Goal: Task Accomplishment & Management: Complete application form

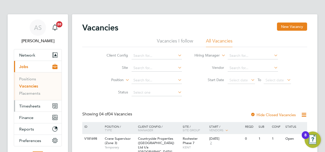
click at [35, 103] on button "Timesheets" at bounding box center [38, 105] width 48 height 11
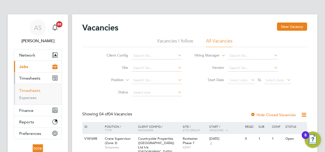
click at [35, 89] on link "Timesheets" at bounding box center [29, 90] width 21 height 5
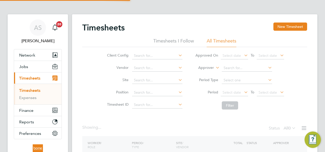
click at [294, 22] on div "Timesheets New Timesheet Timesheets I Follow All Timesheets Client Config Vendo…" at bounding box center [195, 100] width 246 height 173
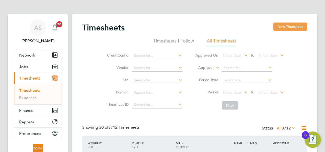
click at [295, 27] on button "New Timesheet" at bounding box center [291, 27] width 34 height 8
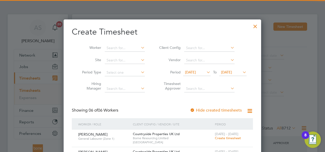
click at [232, 71] on span "[DATE]" at bounding box center [226, 72] width 11 height 5
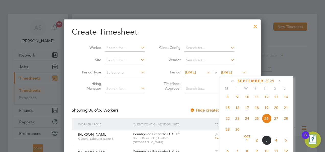
click at [285, 119] on span "28" at bounding box center [286, 119] width 10 height 10
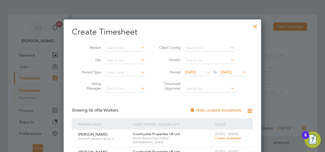
click at [196, 71] on span "[DATE]" at bounding box center [190, 72] width 11 height 5
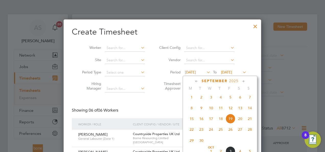
click at [190, 130] on span "22" at bounding box center [192, 130] width 10 height 10
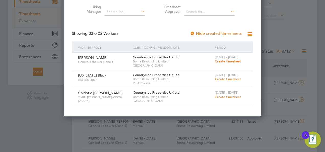
click at [233, 95] on span "Create timesheet" at bounding box center [228, 97] width 26 height 4
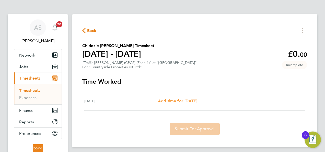
click at [190, 101] on span "Add time for [DATE]" at bounding box center [177, 100] width 39 height 5
select select "30"
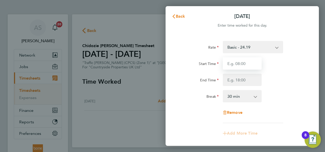
click at [245, 63] on input "Start Time" at bounding box center [242, 63] width 39 height 12
click at [247, 61] on input "Start Time" at bounding box center [242, 63] width 39 height 12
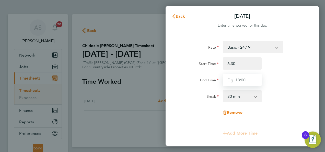
type input "06:30"
click at [250, 78] on input "End Time" at bounding box center [242, 80] width 39 height 12
type input "18:00"
click at [294, 72] on div "Start Time 06:30 End Time 18:00" at bounding box center [242, 71] width 129 height 29
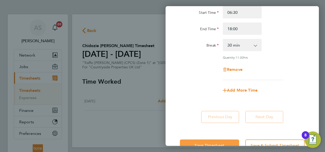
click at [221, 141] on button "Save Timesheet" at bounding box center [209, 145] width 59 height 12
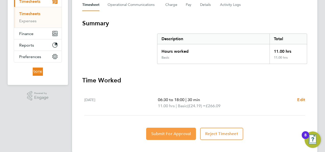
click at [170, 135] on span "Submit For Approval" at bounding box center [171, 133] width 40 height 5
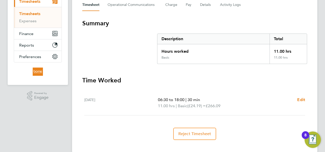
click at [202, 14] on div "Back Following [PERSON_NAME] Timesheet [DATE] - [DATE] £266. 09 "Traffic [PERSO…" at bounding box center [195, 45] width 246 height 215
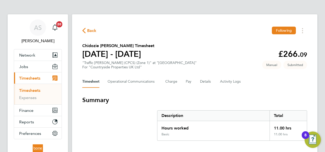
click at [90, 30] on span "Back" at bounding box center [91, 31] width 9 height 6
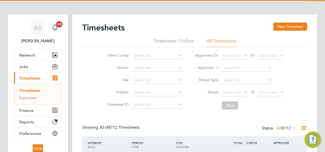
scroll to position [13, 44]
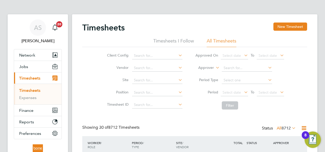
click at [38, 76] on span "Timesheets" at bounding box center [29, 78] width 21 height 5
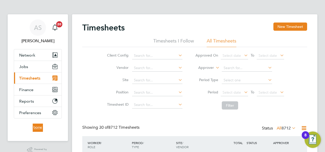
click at [37, 78] on span "Timesheets" at bounding box center [29, 78] width 21 height 5
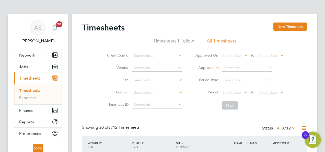
click at [38, 91] on link "Timesheets" at bounding box center [29, 90] width 21 height 5
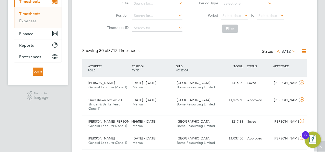
click at [291, 50] on icon at bounding box center [291, 51] width 0 height 7
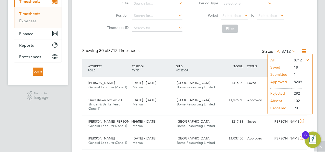
click at [278, 73] on li "Submitted" at bounding box center [280, 74] width 24 height 7
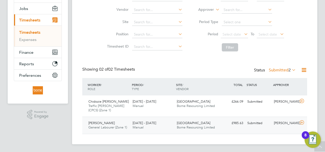
click at [207, 122] on div "[GEOGRAPHIC_DATA] Borne Resourcing Limited" at bounding box center [197, 125] width 44 height 13
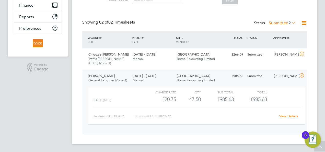
click at [285, 115] on link "View Details" at bounding box center [289, 116] width 19 height 4
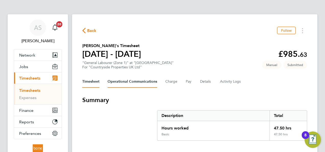
click at [150, 83] on Communications-tab "Operational Communications" at bounding box center [133, 81] width 50 height 12
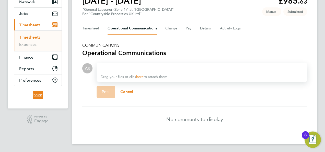
scroll to position [53, 0]
click at [144, 69] on div at bounding box center [202, 68] width 203 height 6
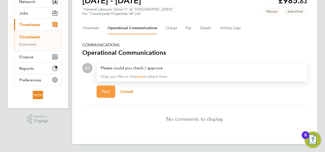
click at [108, 90] on span "Post" at bounding box center [106, 91] width 8 height 5
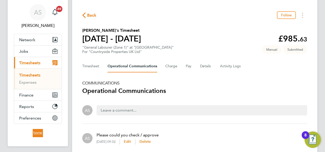
scroll to position [0, 0]
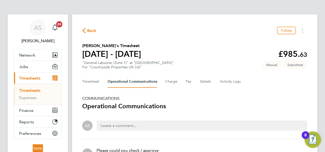
click at [91, 32] on span "Back" at bounding box center [91, 31] width 9 height 6
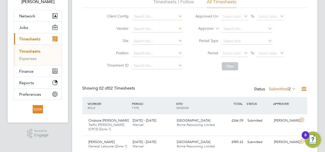
scroll to position [58, 0]
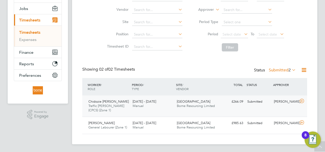
click at [229, 106] on div "Chidozie Anthony Osuji Traffic Marshall (CPCS) (Zone 1) 22 - 28 Sep 2025 22 - 2…" at bounding box center [194, 105] width 225 height 21
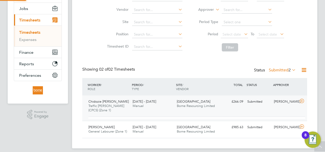
scroll to position [9, 50]
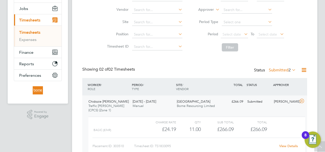
click at [290, 145] on link "View Details" at bounding box center [289, 146] width 19 height 4
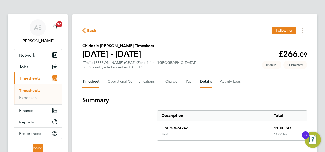
click at [208, 81] on button "Details" at bounding box center [206, 81] width 12 height 12
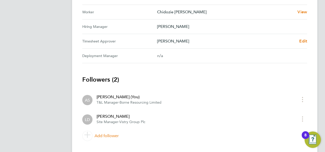
scroll to position [256, 0]
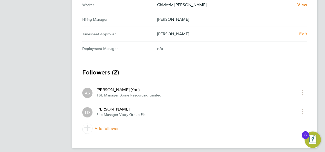
click at [303, 33] on span "Edit" at bounding box center [304, 33] width 8 height 5
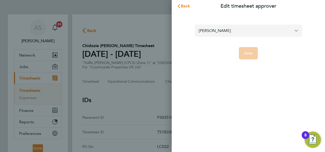
click at [247, 31] on input "Liam D'unienville" at bounding box center [248, 31] width 107 height 12
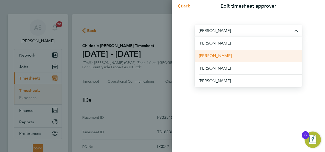
click at [250, 54] on li "Tim Dore" at bounding box center [248, 55] width 107 height 13
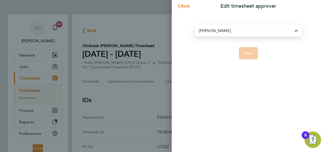
type input "Tim Dore"
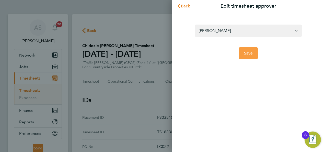
click at [250, 54] on span "Save" at bounding box center [248, 53] width 9 height 5
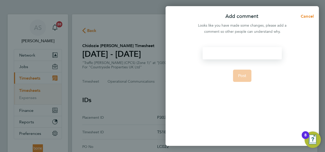
click at [249, 53] on div at bounding box center [242, 53] width 79 height 12
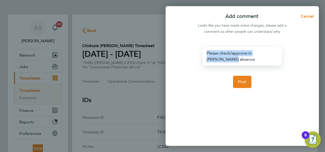
drag, startPoint x: 232, startPoint y: 59, endPoint x: 207, endPoint y: 53, distance: 25.1
click at [207, 53] on div "Please check/approve in Liams absence" at bounding box center [242, 56] width 79 height 18
copy div "Please check/approve in Liams absence"
click at [243, 81] on span "Post" at bounding box center [242, 81] width 8 height 5
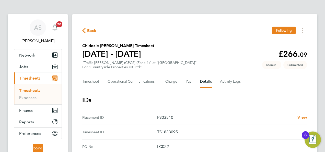
click at [88, 30] on span "Back" at bounding box center [91, 31] width 9 height 6
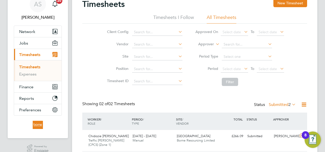
scroll to position [51, 0]
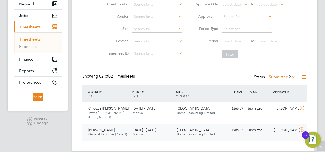
click at [217, 127] on div "[GEOGRAPHIC_DATA] Borne Resourcing Limited" at bounding box center [197, 132] width 44 height 13
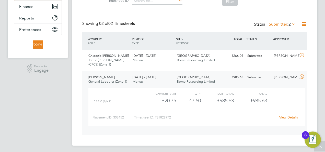
scroll to position [105, 0]
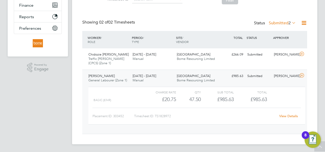
click at [289, 115] on link "View Details" at bounding box center [289, 116] width 19 height 4
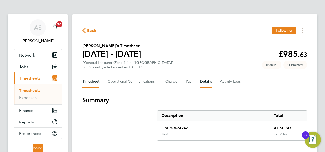
click at [207, 83] on button "Details" at bounding box center [206, 81] width 12 height 12
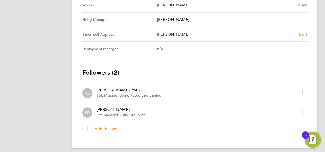
scroll to position [256, 0]
click at [305, 34] on span "Edit" at bounding box center [304, 33] width 8 height 5
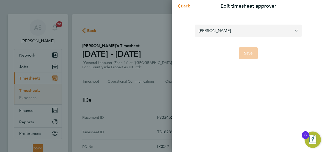
click at [240, 31] on input "[PERSON_NAME]" at bounding box center [248, 31] width 107 height 12
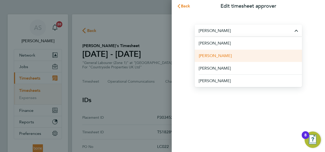
click at [226, 52] on li "Tim Dore" at bounding box center [248, 55] width 107 height 13
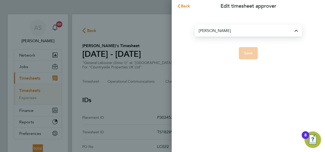
type input "Tim Dore"
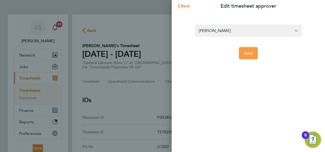
click at [246, 54] on span "Save" at bounding box center [248, 53] width 9 height 5
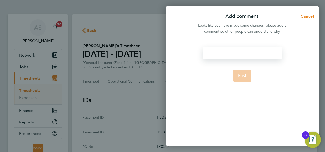
click at [236, 50] on div at bounding box center [242, 53] width 79 height 12
paste div
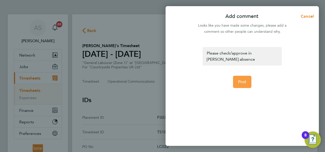
click at [245, 80] on span "Post" at bounding box center [242, 81] width 8 height 5
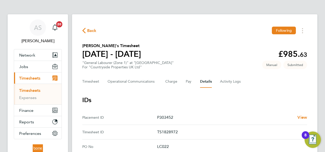
click at [91, 30] on span "Back" at bounding box center [91, 31] width 9 height 6
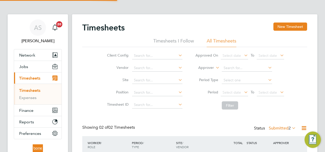
scroll to position [13, 44]
